Goal: Leave review/rating: Share an evaluation or opinion about a product, service, or content

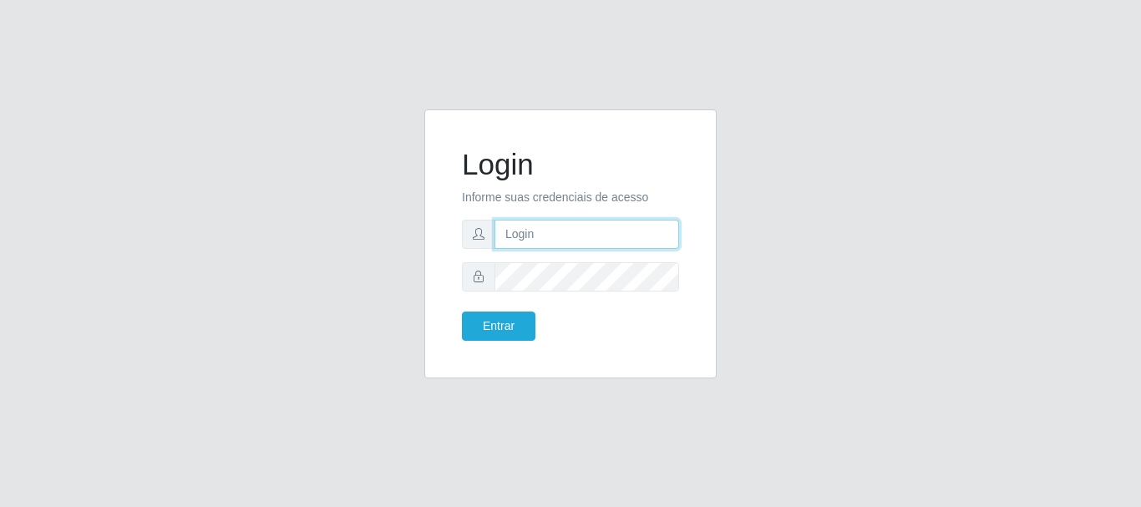
click at [546, 242] on input "text" at bounding box center [587, 234] width 185 height 29
type input "[EMAIL_ADDRESS][DOMAIN_NAME]"
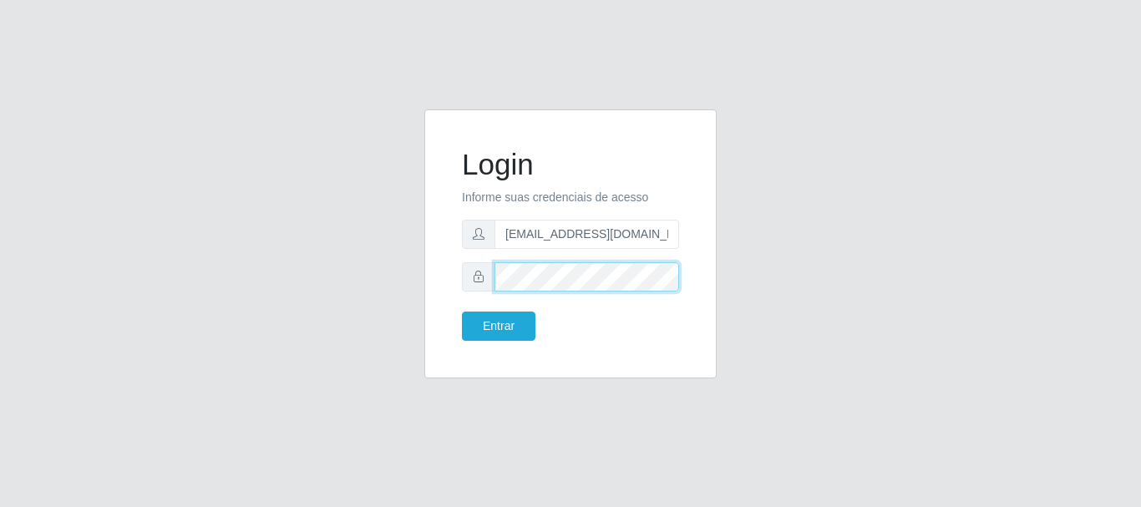
click at [462, 312] on button "Entrar" at bounding box center [499, 326] width 74 height 29
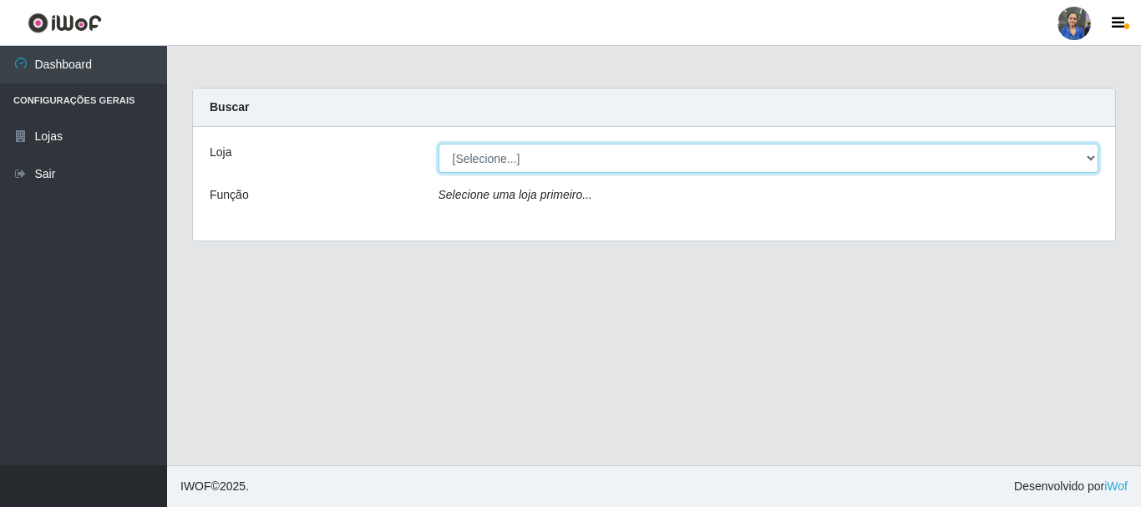
click at [1090, 153] on select "[Selecione...] SuperFácil Atacado - Rodoviária" at bounding box center [769, 158] width 661 height 29
select select "400"
click at [439, 144] on select "[Selecione...] SuperFácil Atacado - Rodoviária" at bounding box center [769, 158] width 661 height 29
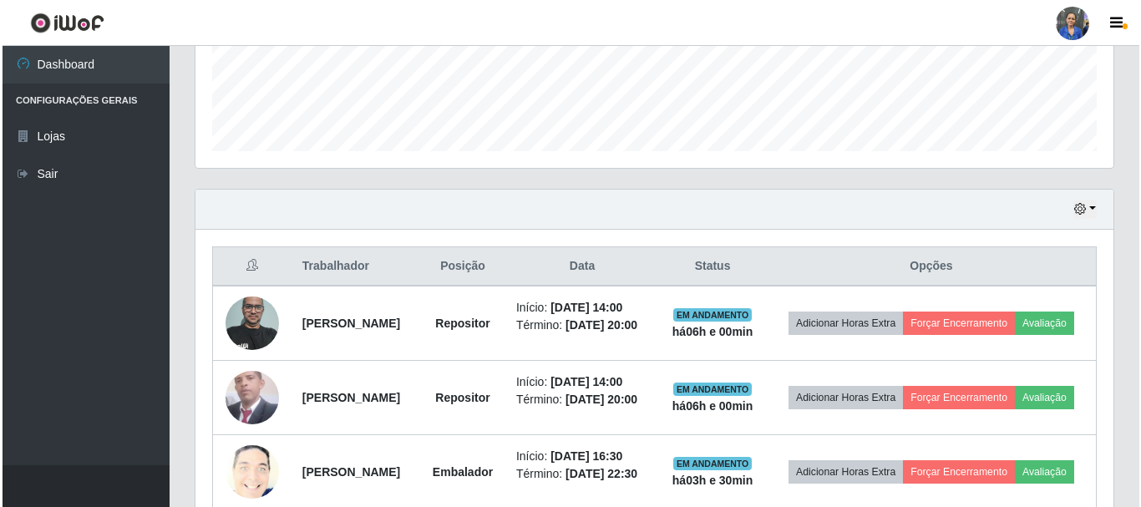
scroll to position [566, 0]
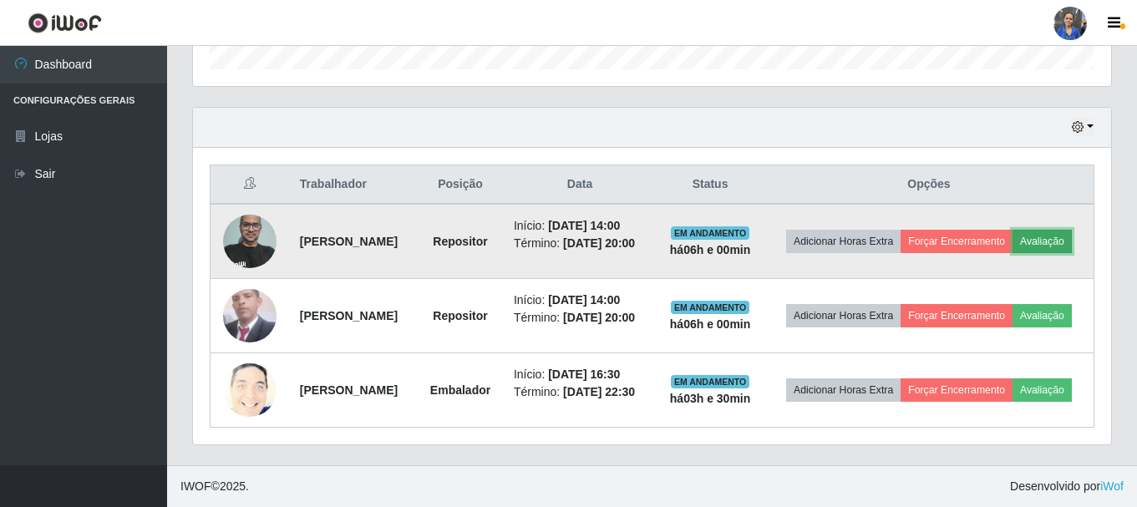
click at [1013, 230] on button "Avaliação" at bounding box center [1042, 241] width 59 height 23
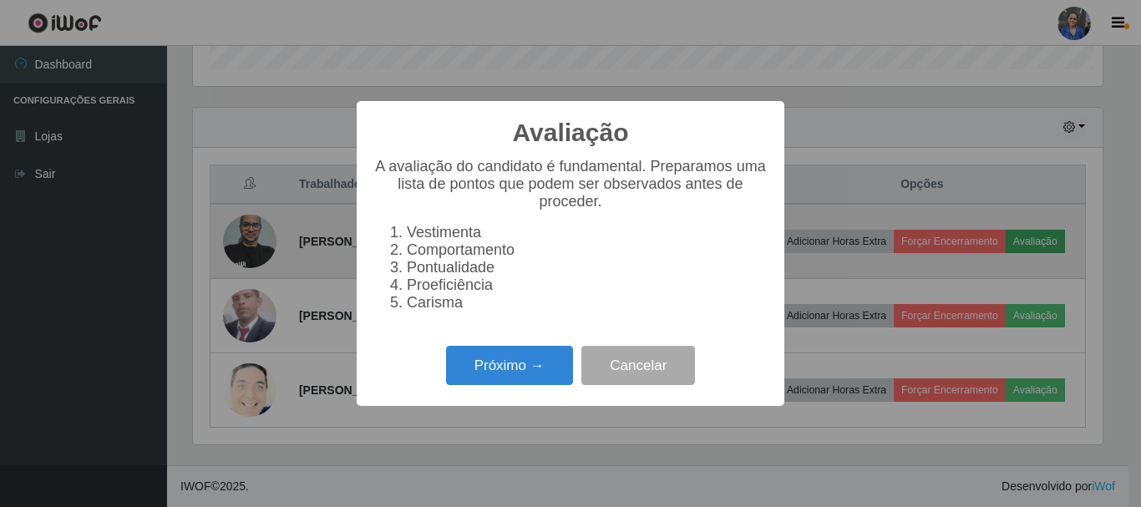
scroll to position [347, 910]
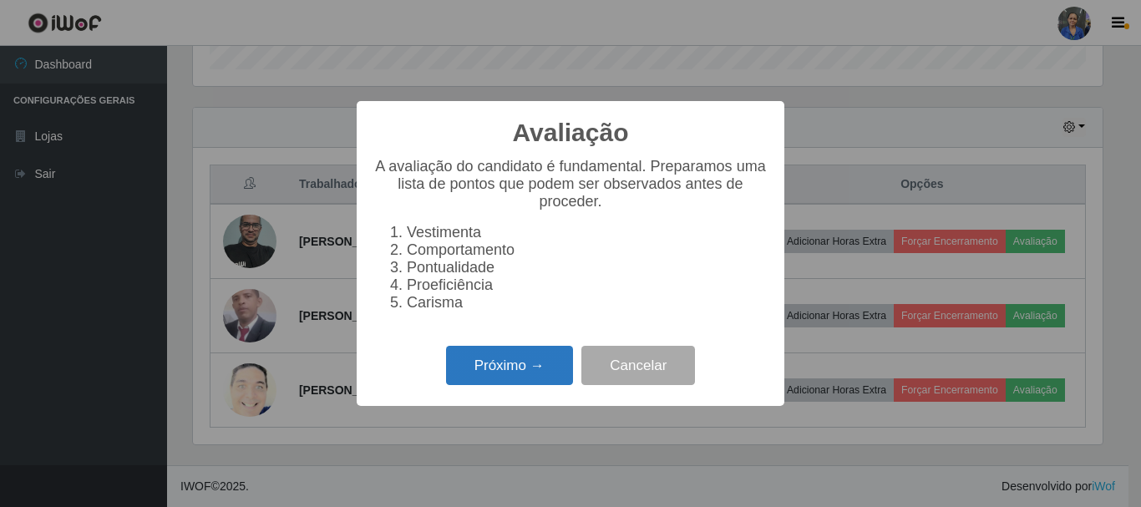
click at [496, 377] on button "Próximo →" at bounding box center [509, 365] width 127 height 39
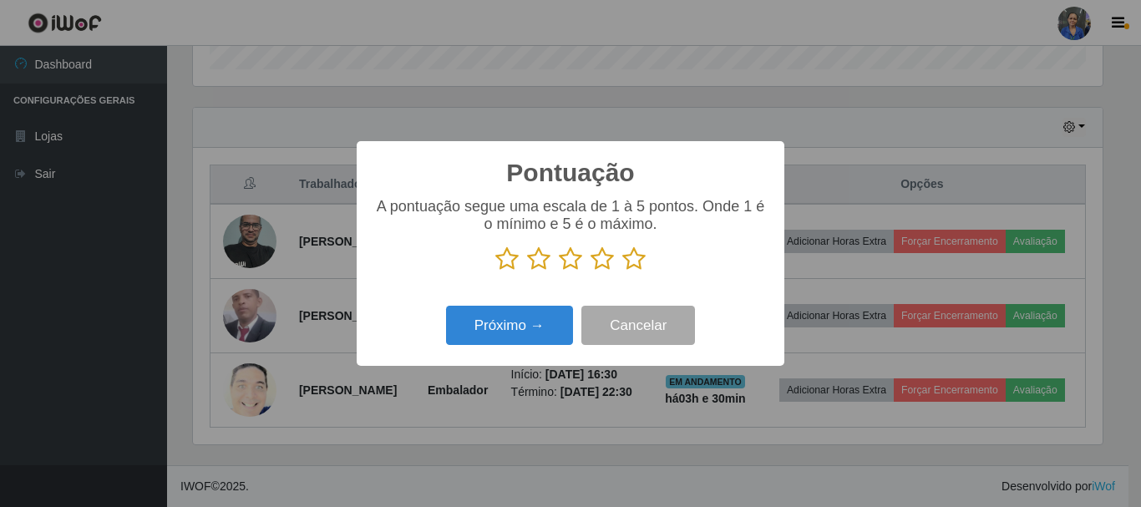
click at [645, 258] on icon at bounding box center [634, 259] width 23 height 25
click at [623, 272] on input "radio" at bounding box center [623, 272] width 0 height 0
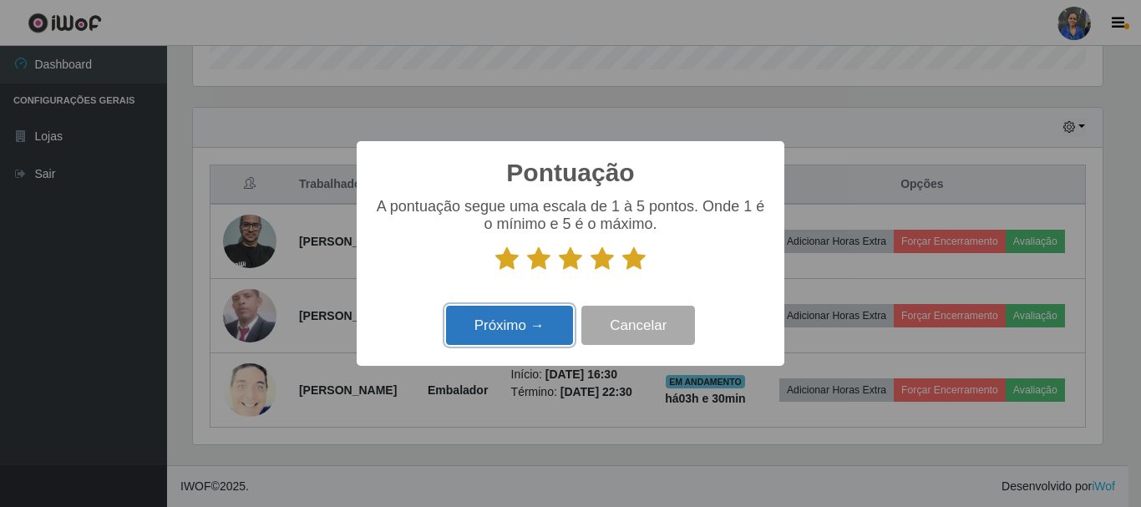
click at [544, 314] on button "Próximo →" at bounding box center [509, 325] width 127 height 39
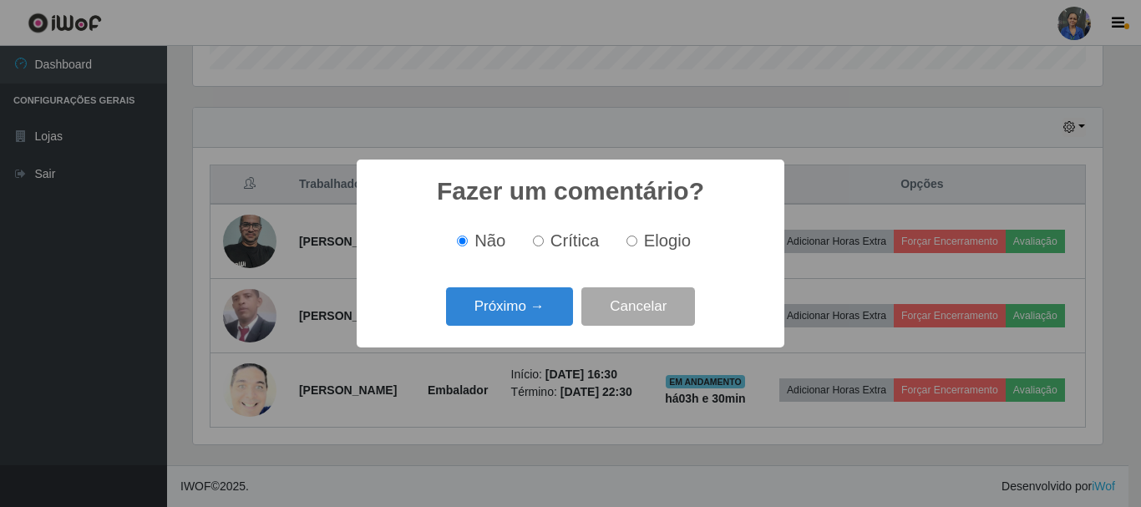
click at [544, 314] on button "Próximo →" at bounding box center [509, 306] width 127 height 39
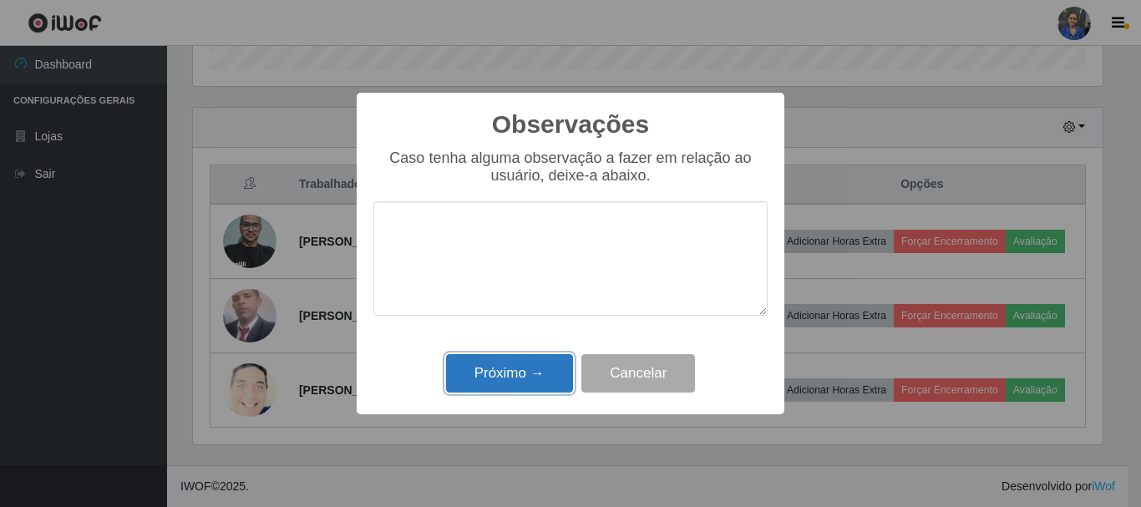
click at [491, 372] on button "Próximo →" at bounding box center [509, 373] width 127 height 39
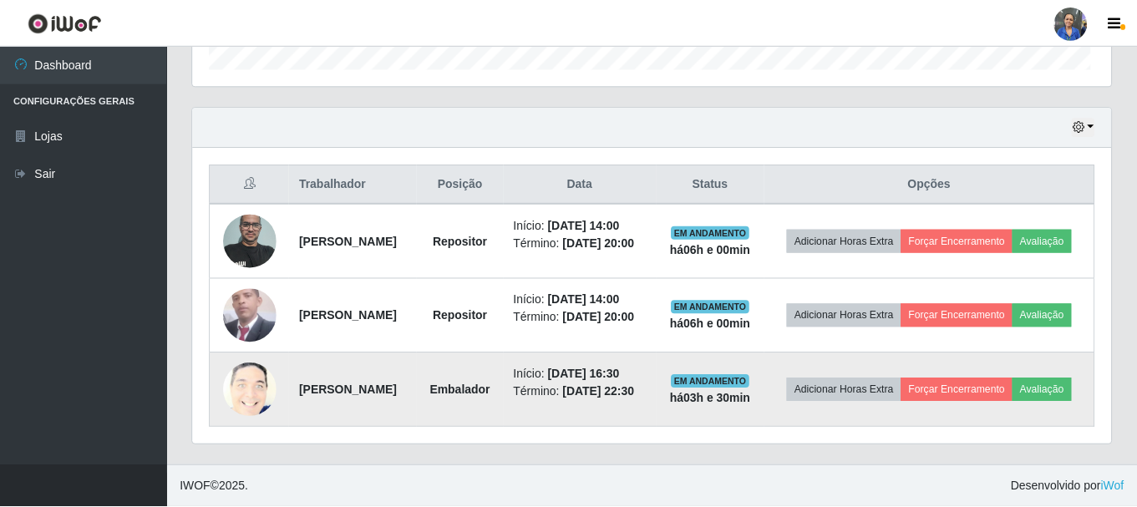
scroll to position [347, 918]
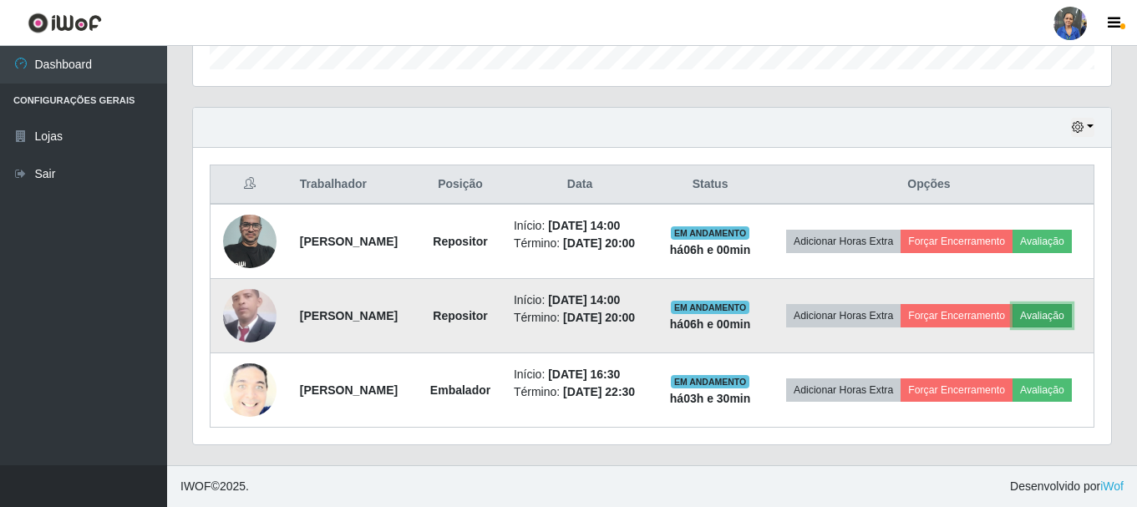
click at [1013, 310] on button "Avaliação" at bounding box center [1042, 315] width 59 height 23
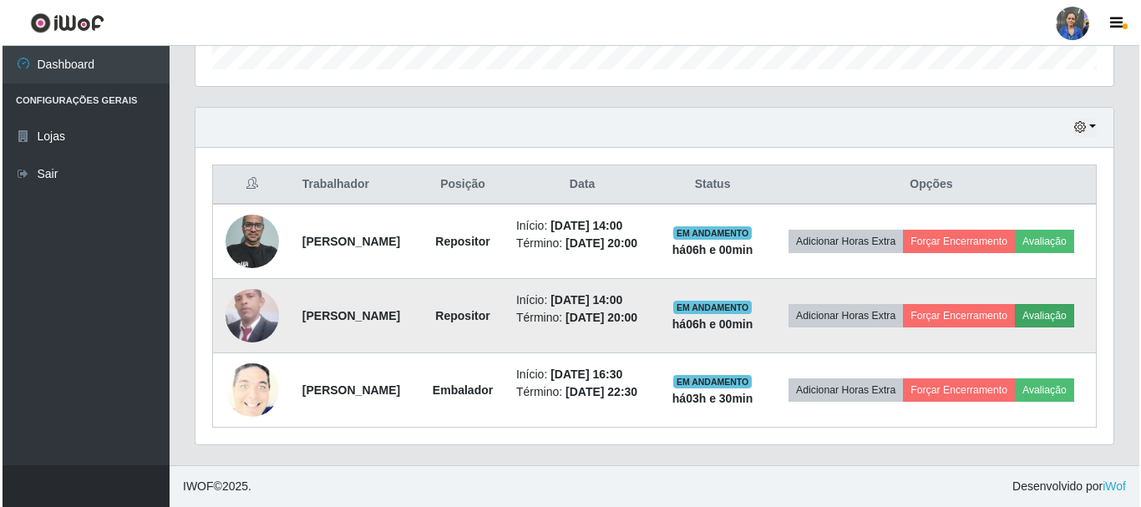
scroll to position [347, 910]
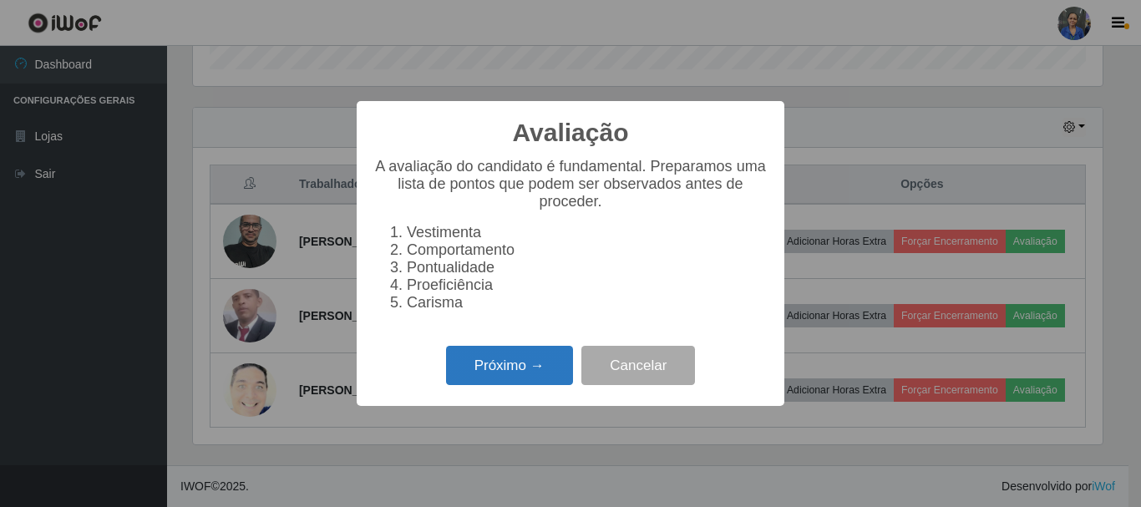
click at [465, 367] on button "Próximo →" at bounding box center [509, 365] width 127 height 39
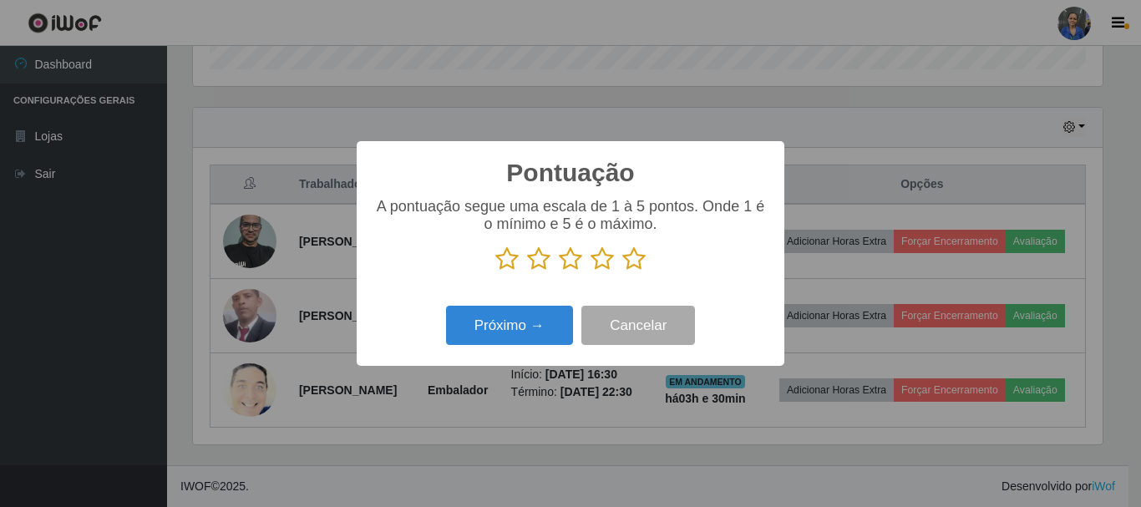
scroll to position [835280, 834717]
click at [630, 269] on icon at bounding box center [634, 259] width 23 height 25
click at [623, 272] on input "radio" at bounding box center [623, 272] width 0 height 0
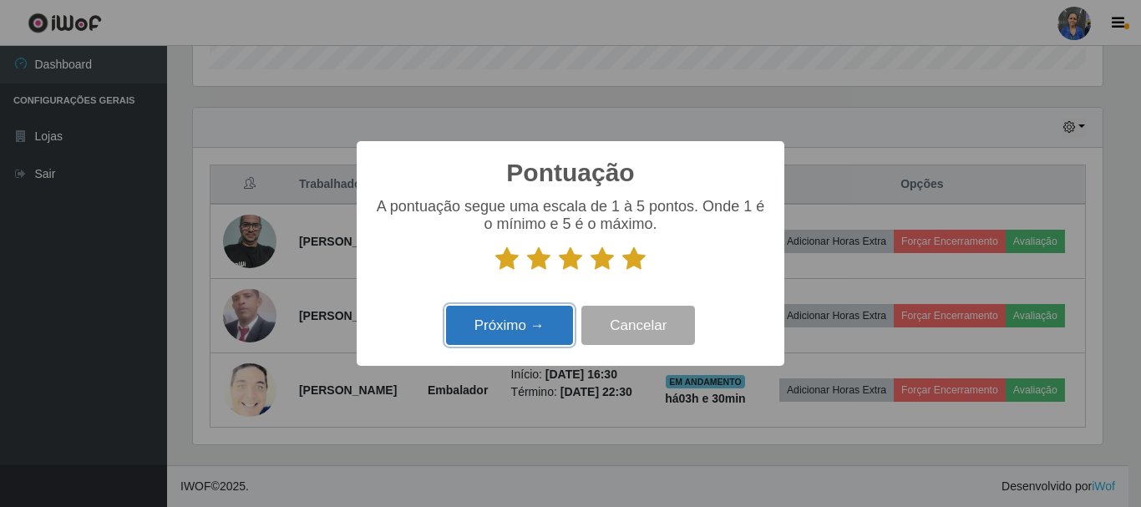
click at [499, 323] on button "Próximo →" at bounding box center [509, 325] width 127 height 39
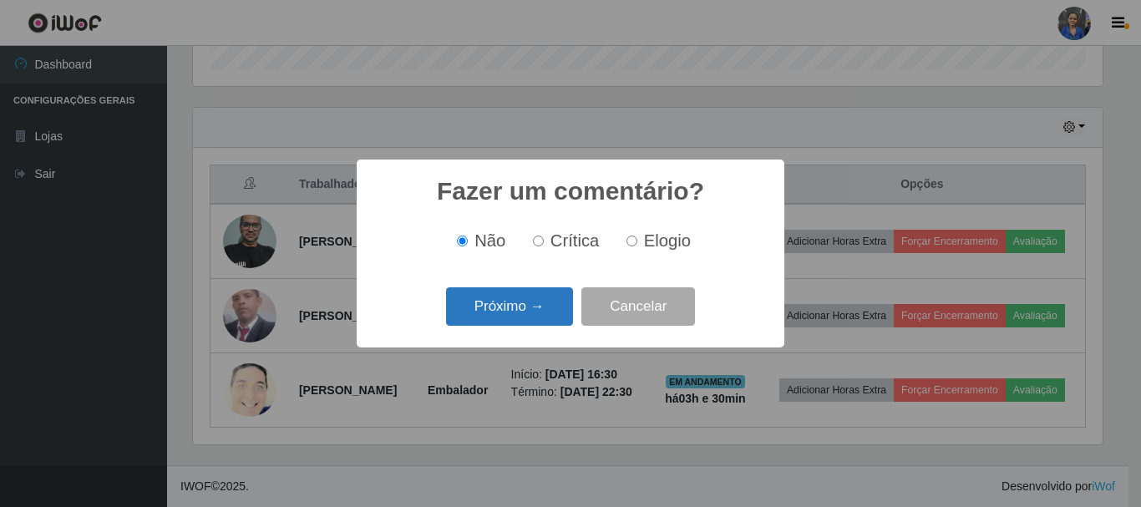
click at [542, 304] on button "Próximo →" at bounding box center [509, 306] width 127 height 39
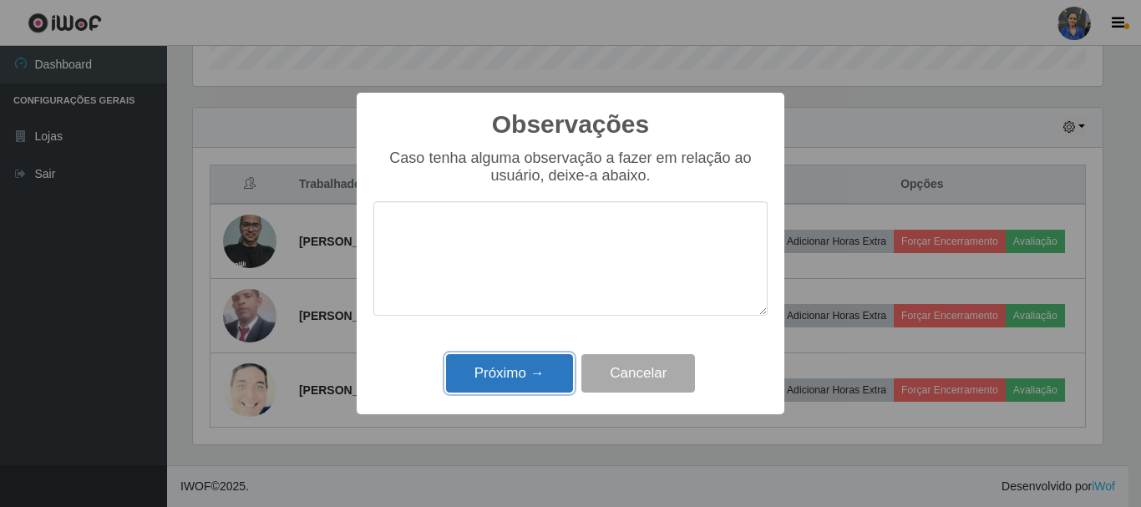
click at [538, 368] on button "Próximo →" at bounding box center [509, 373] width 127 height 39
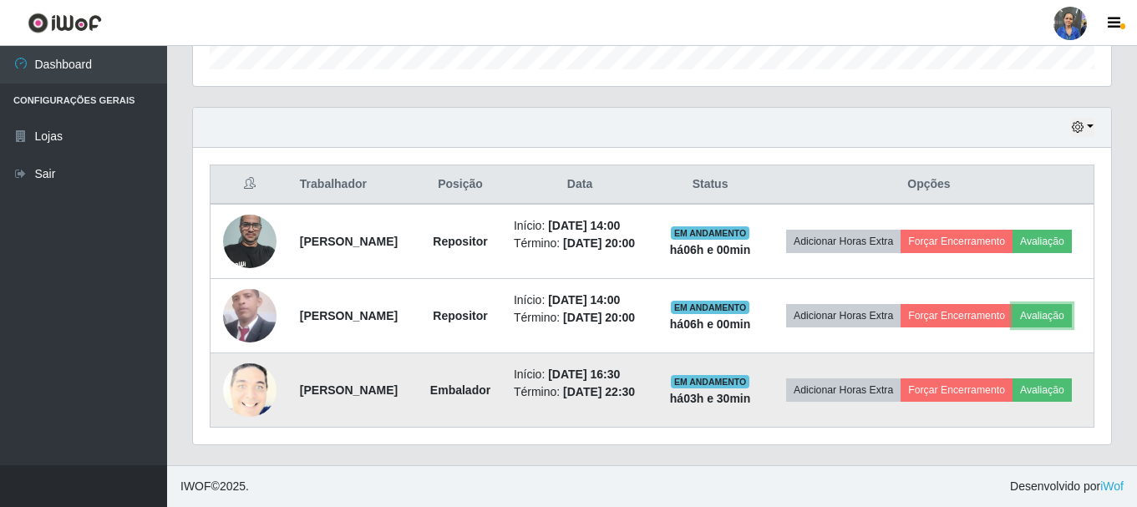
scroll to position [347, 918]
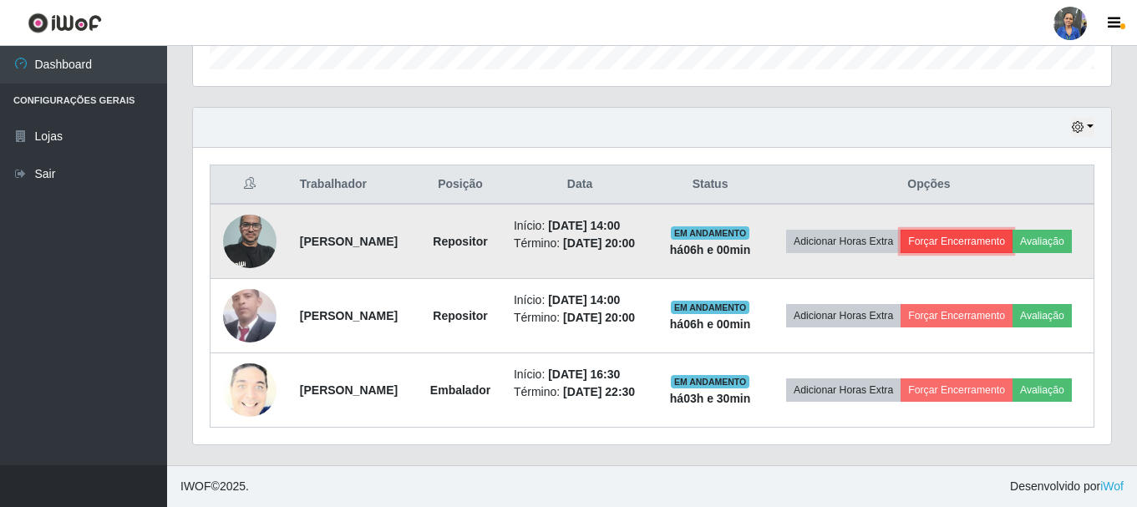
click at [994, 204] on td "Adicionar Horas Extra Forçar Encerramento Avaliação" at bounding box center [930, 241] width 330 height 75
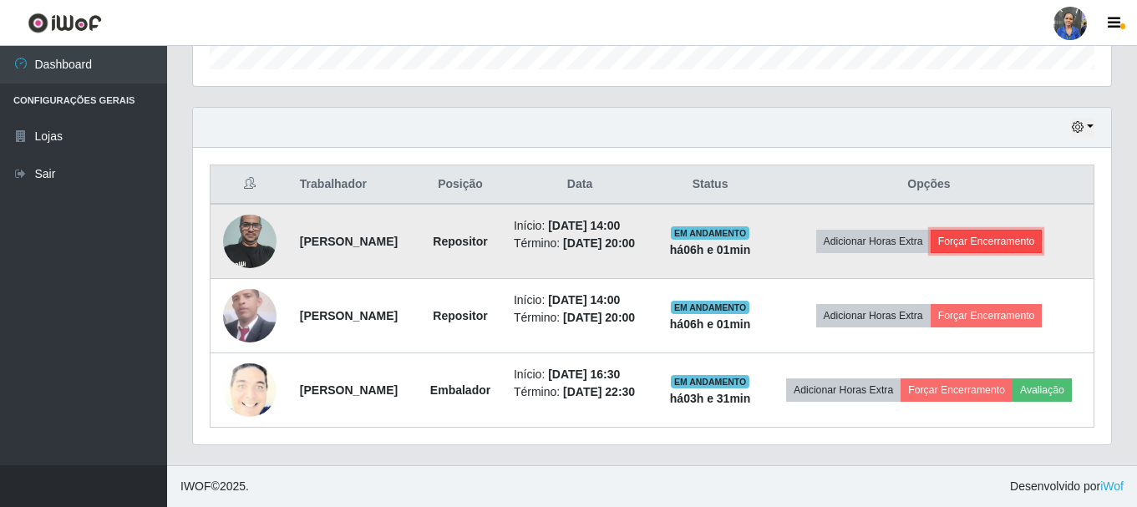
click at [1002, 230] on button "Forçar Encerramento" at bounding box center [987, 241] width 112 height 23
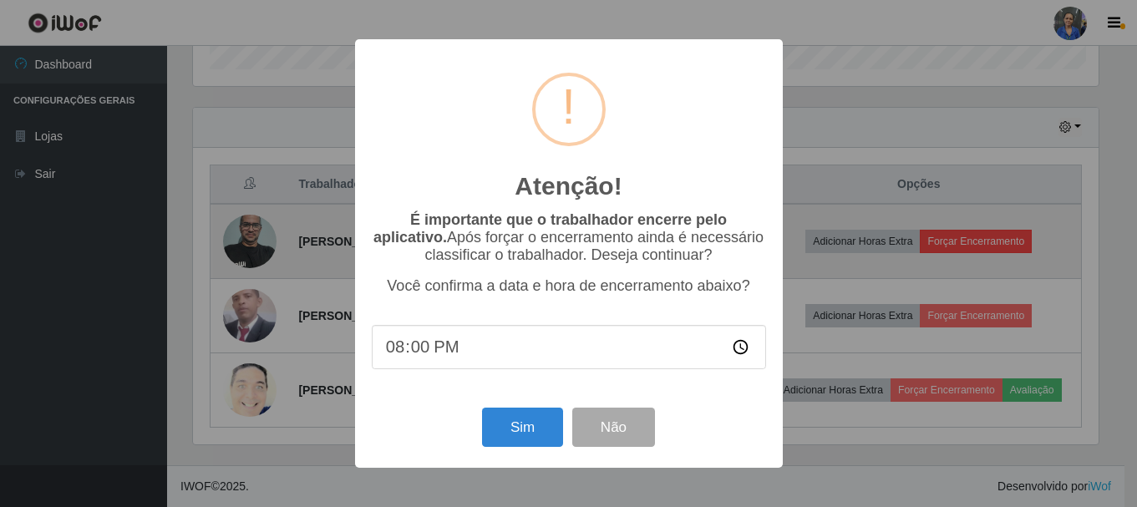
scroll to position [347, 910]
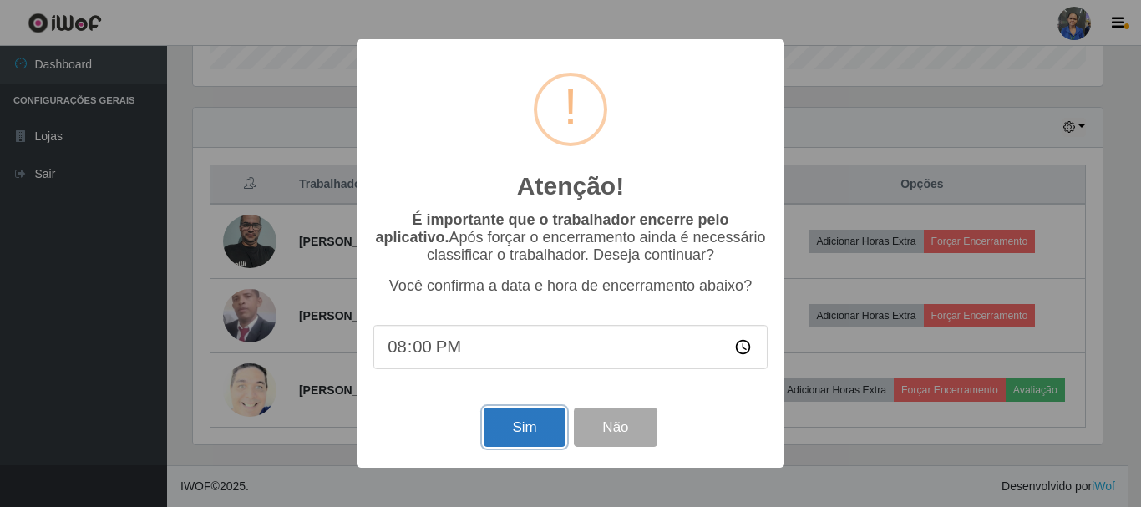
click at [524, 420] on button "Sim" at bounding box center [524, 427] width 81 height 39
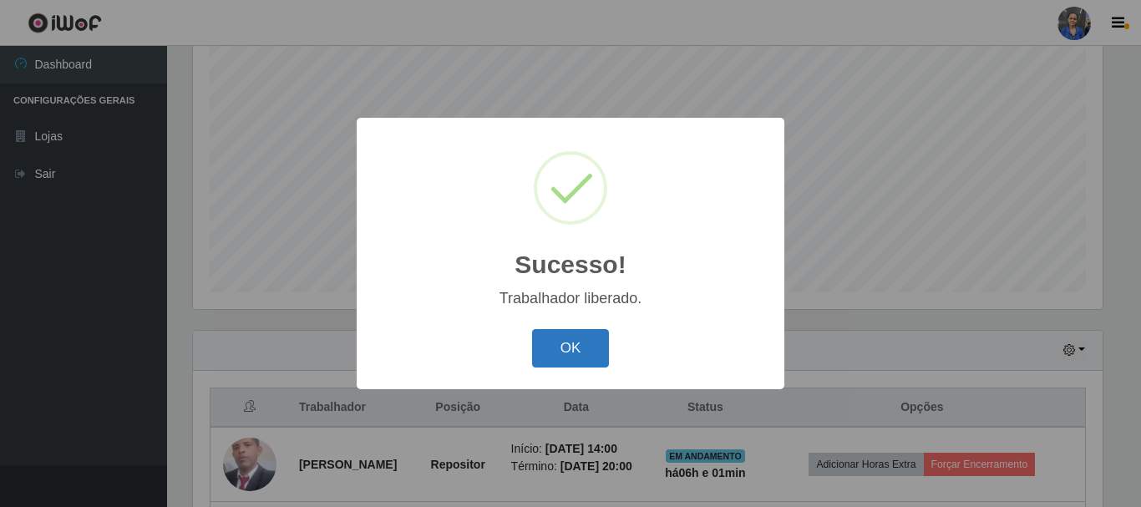
click at [588, 339] on button "OK" at bounding box center [571, 348] width 78 height 39
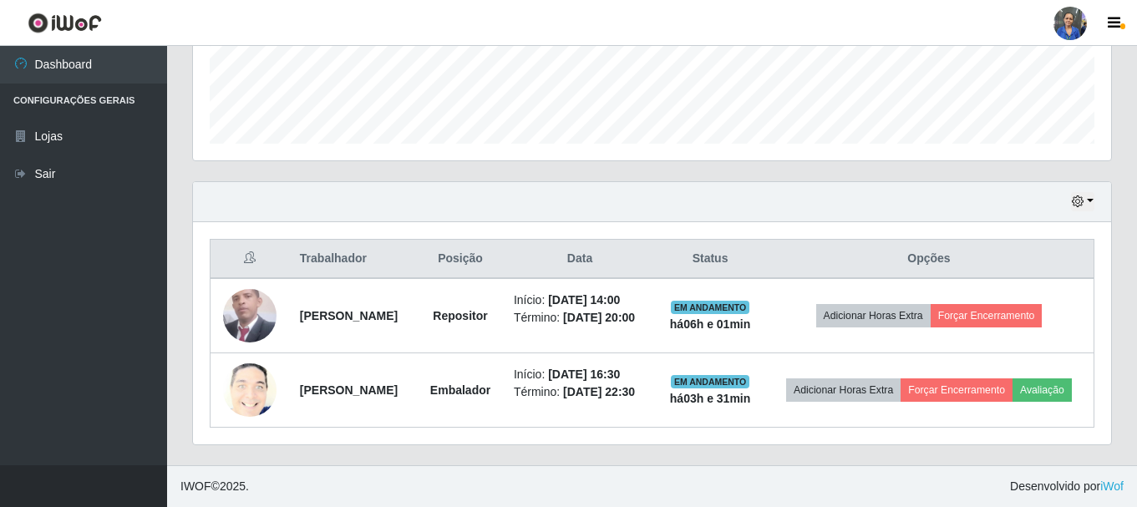
scroll to position [479, 0]
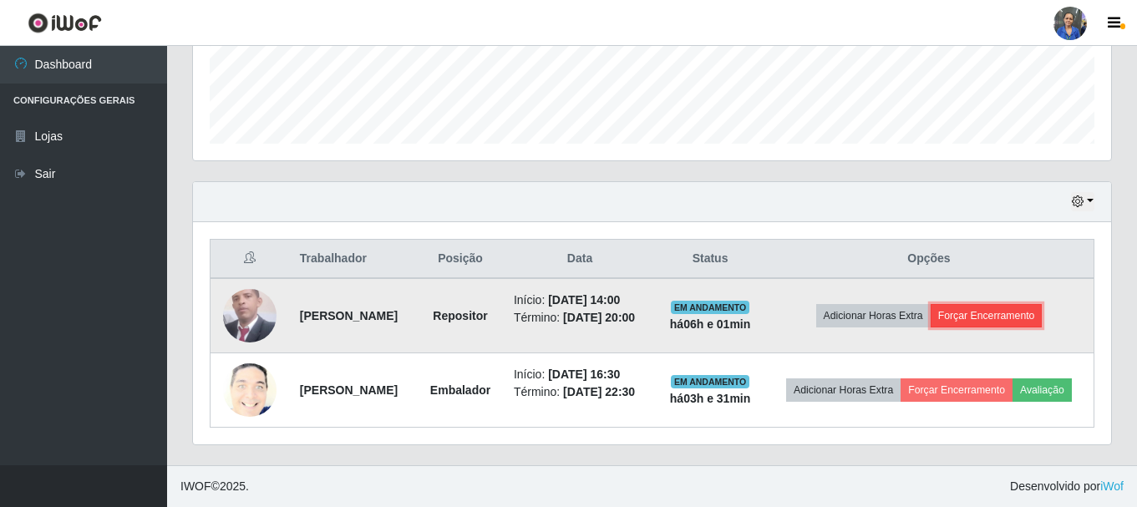
click at [1016, 304] on button "Forçar Encerramento" at bounding box center [987, 315] width 112 height 23
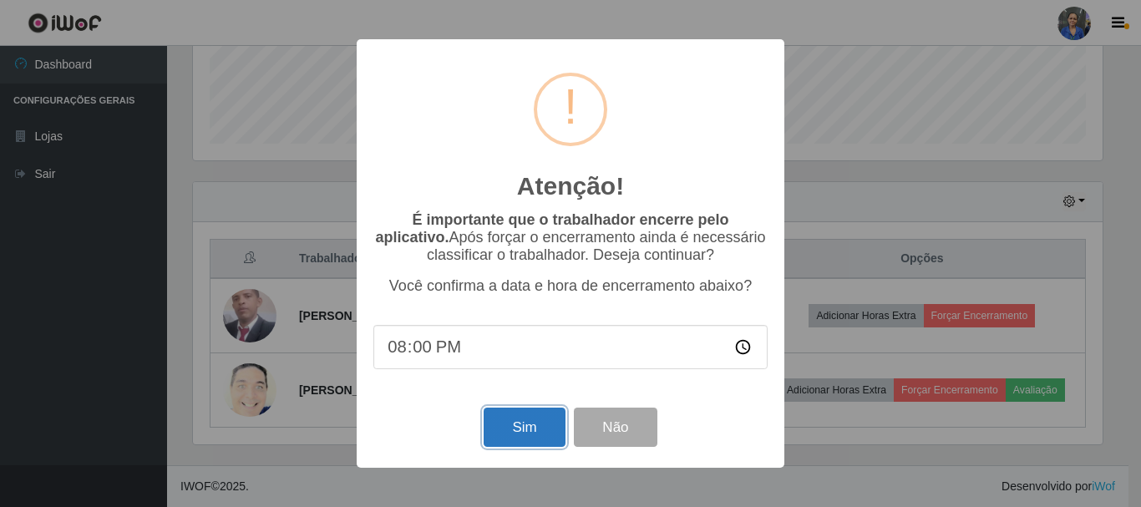
click at [516, 419] on button "Sim" at bounding box center [524, 427] width 81 height 39
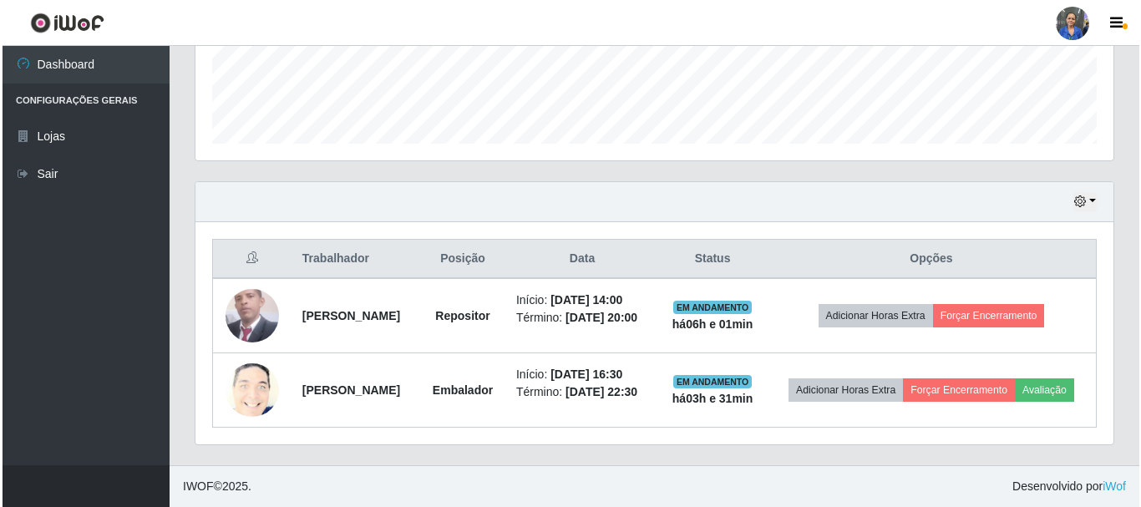
scroll to position [0, 0]
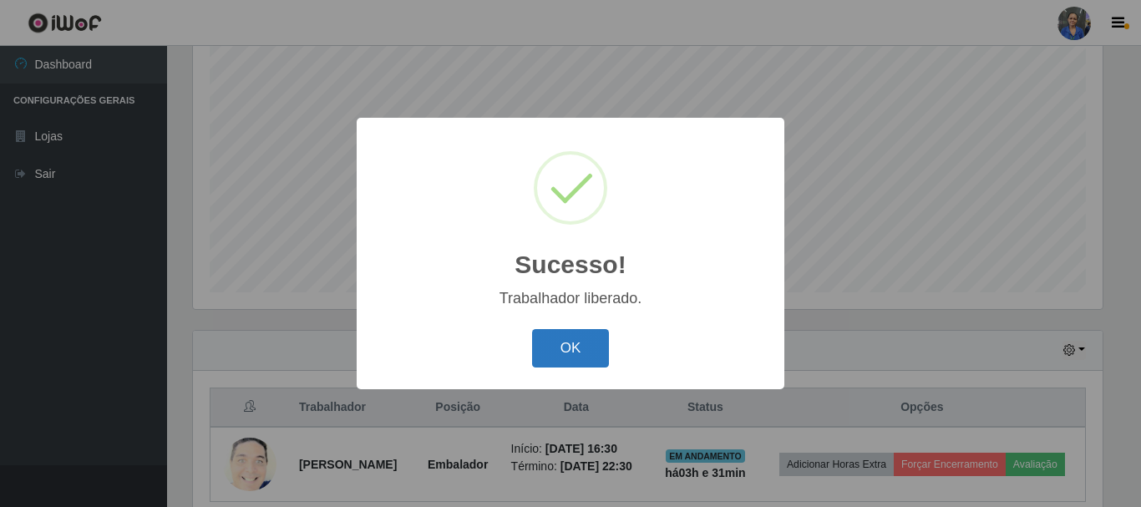
click at [557, 356] on button "OK" at bounding box center [571, 348] width 78 height 39
